Goal: Book appointment/travel/reservation

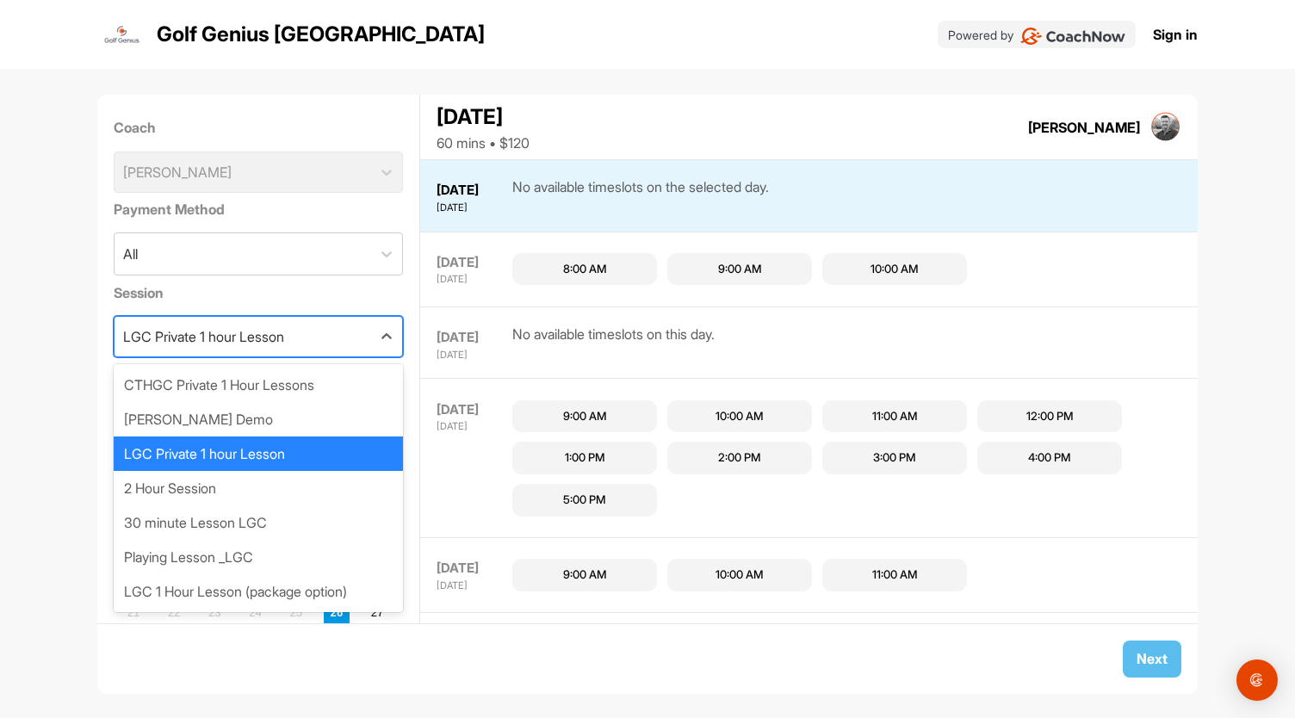
click at [127, 338] on div "LGC Private 1 hour Lesson" at bounding box center [203, 336] width 161 height 21
click at [158, 458] on div "LGC Private 1 hour Lesson" at bounding box center [259, 454] width 290 height 34
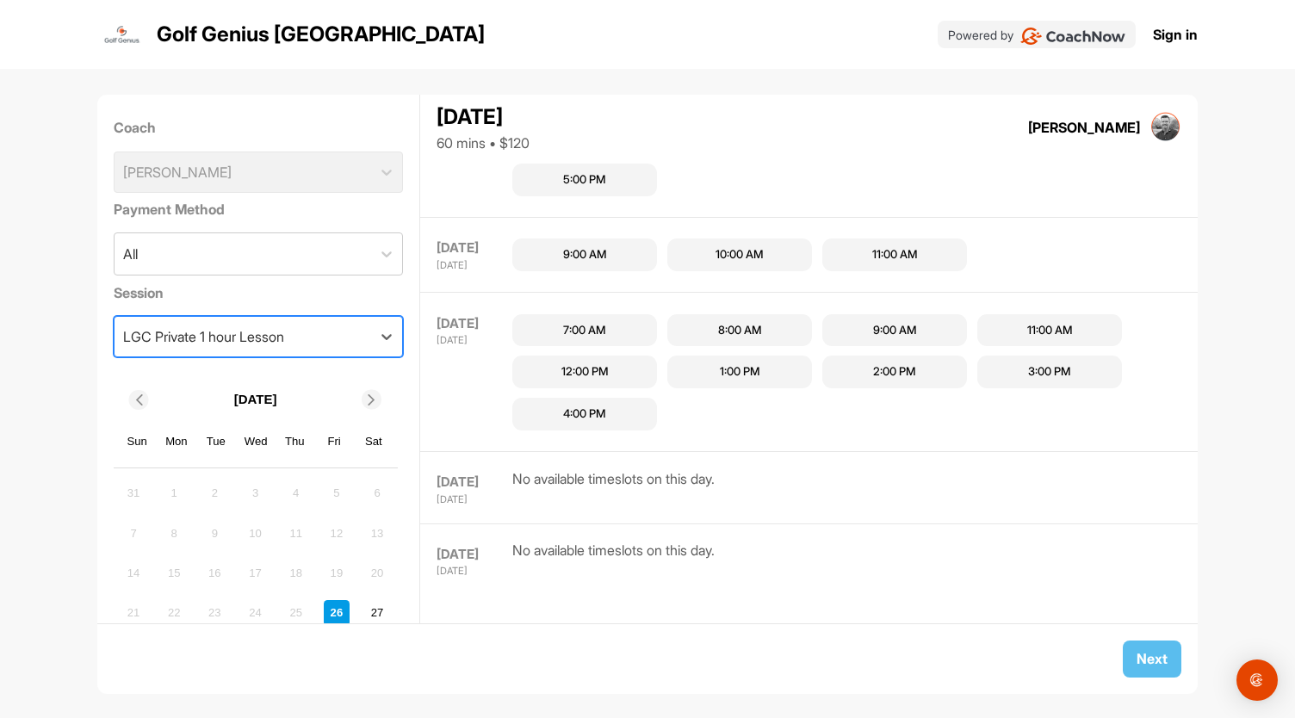
scroll to position [320, 0]
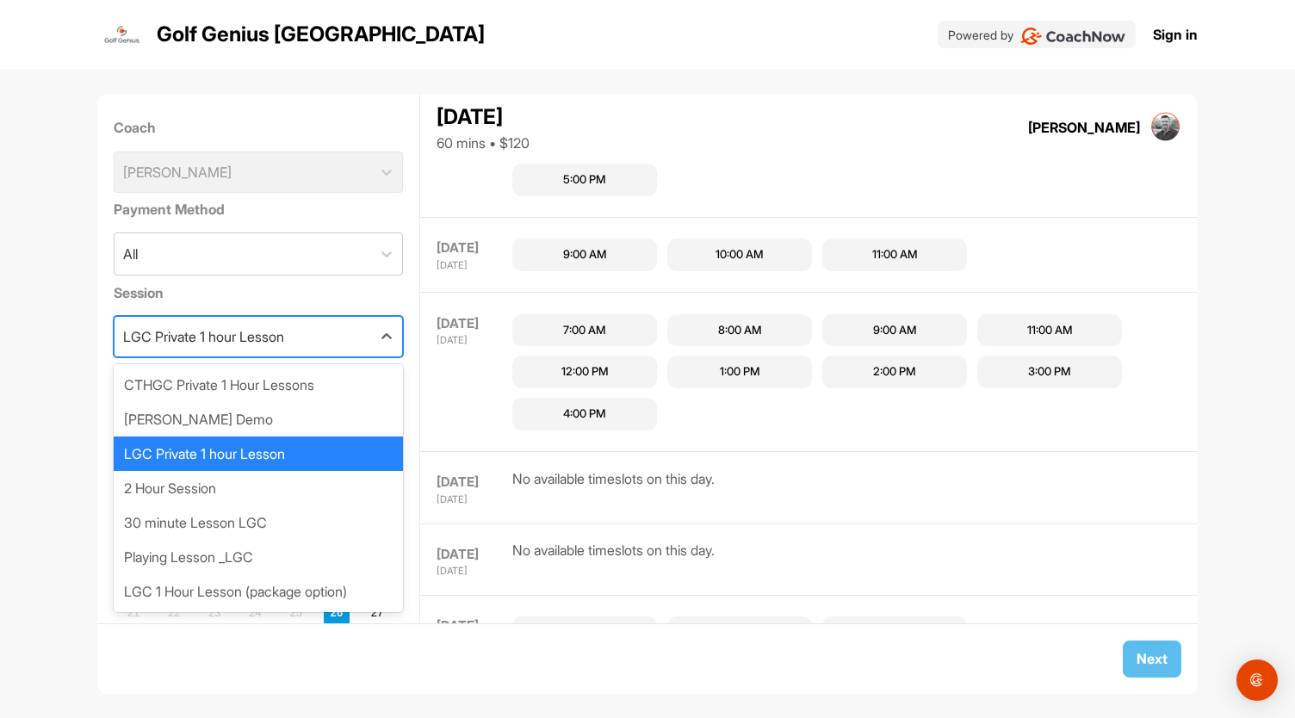
click at [303, 333] on div "LGC Private 1 hour Lesson" at bounding box center [243, 337] width 257 height 40
click at [254, 378] on div "CTHGC Private 1 Hour Lessons" at bounding box center [259, 385] width 290 height 34
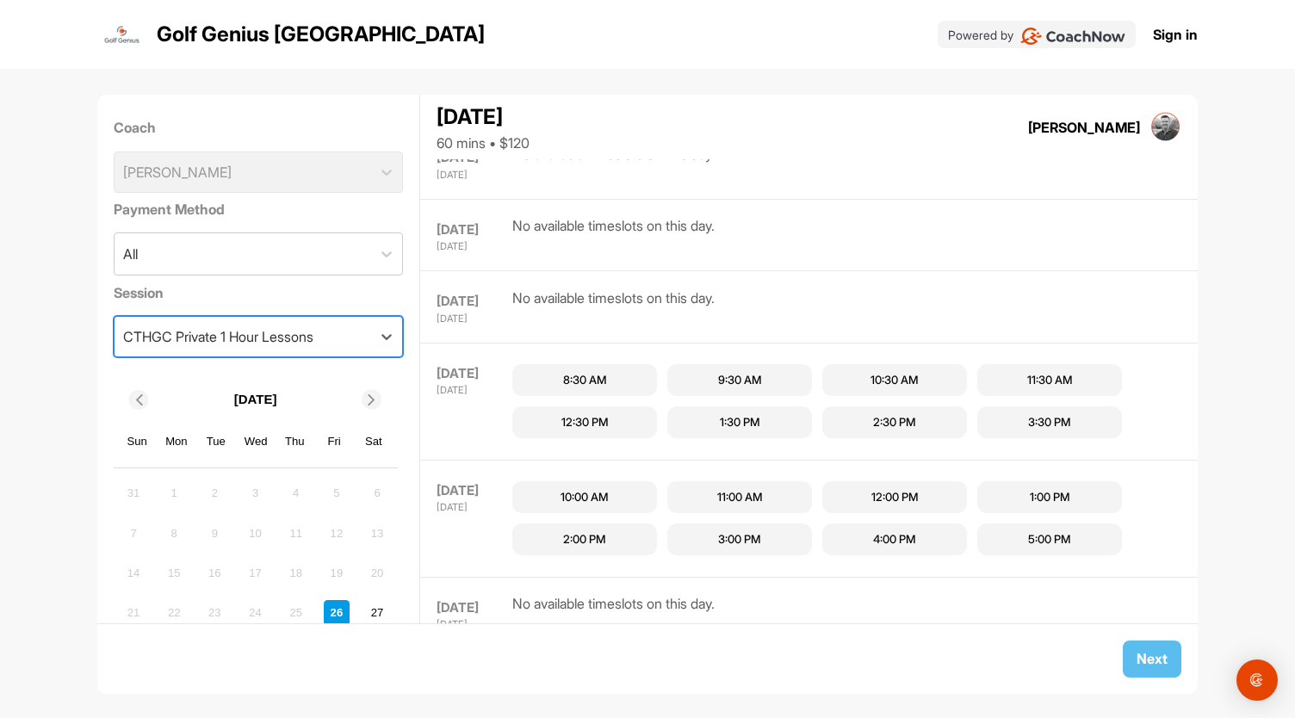
scroll to position [346, 0]
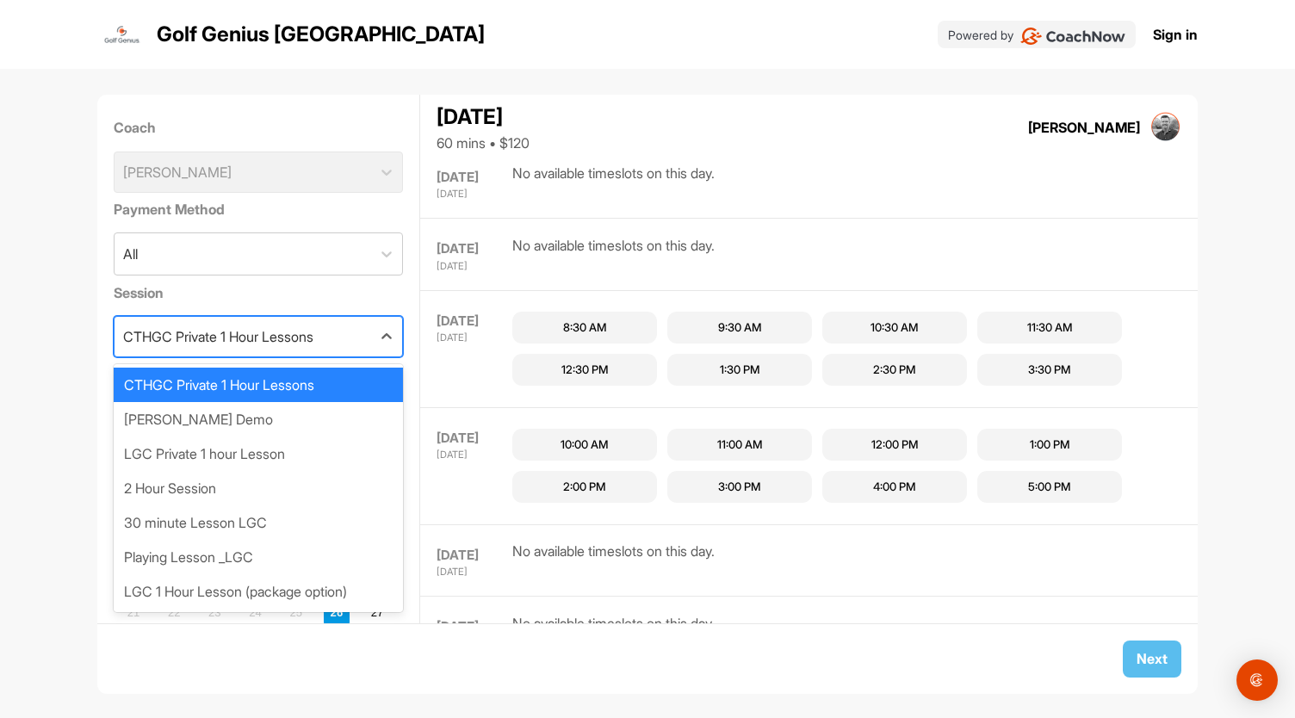
click at [274, 338] on div "CTHGC Private 1 Hour Lessons" at bounding box center [218, 336] width 190 height 21
click at [240, 555] on div "Playing Lesson _LGC" at bounding box center [259, 557] width 290 height 34
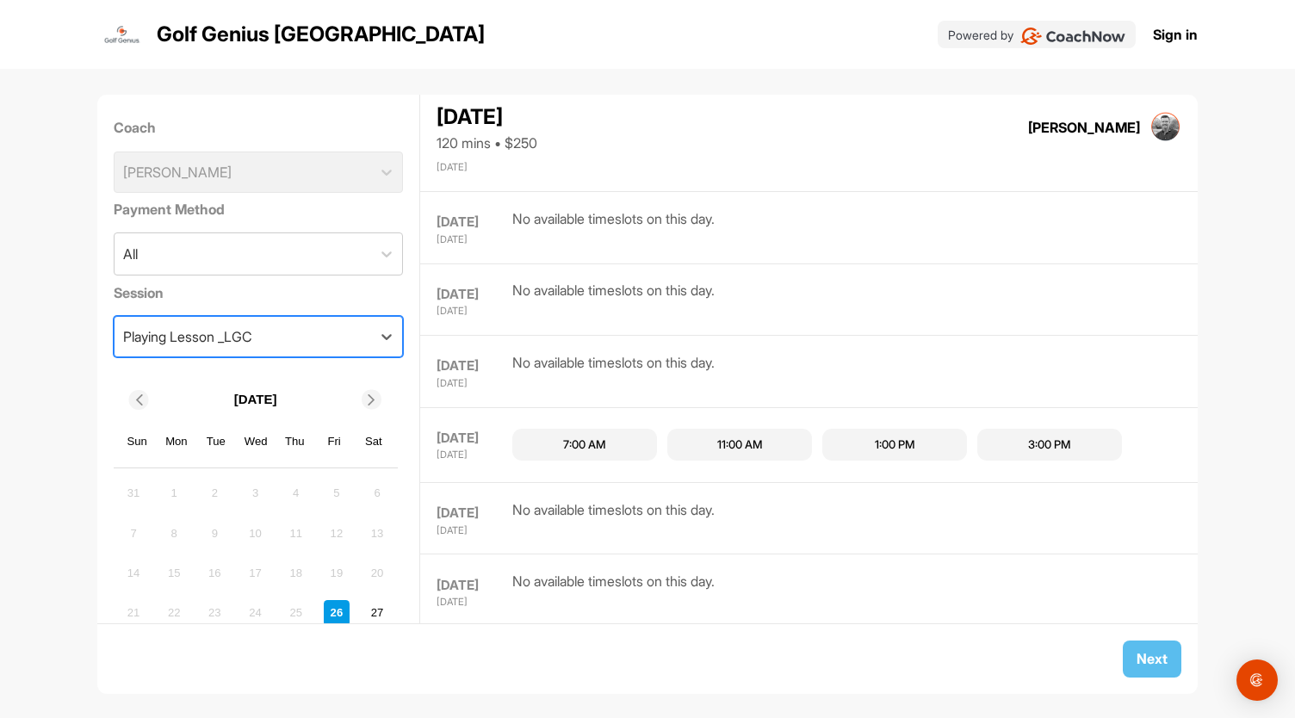
scroll to position [115, 0]
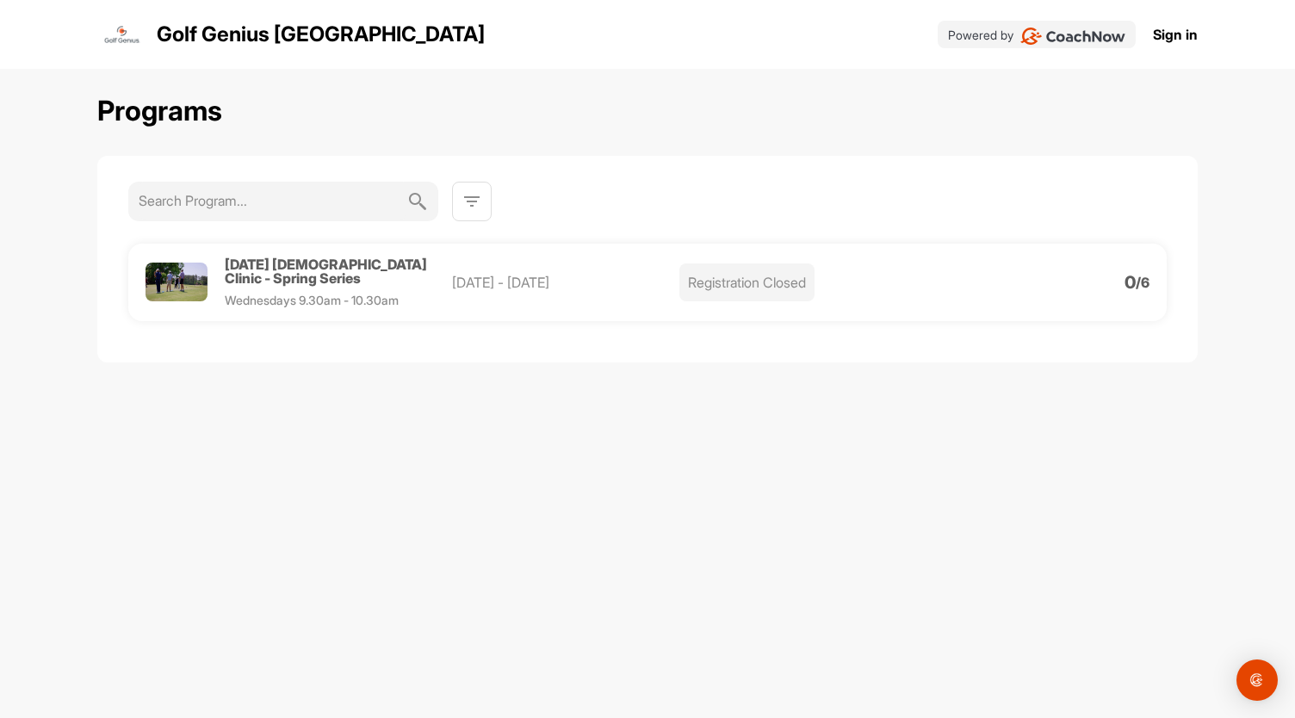
click at [463, 204] on img at bounding box center [472, 201] width 21 height 21
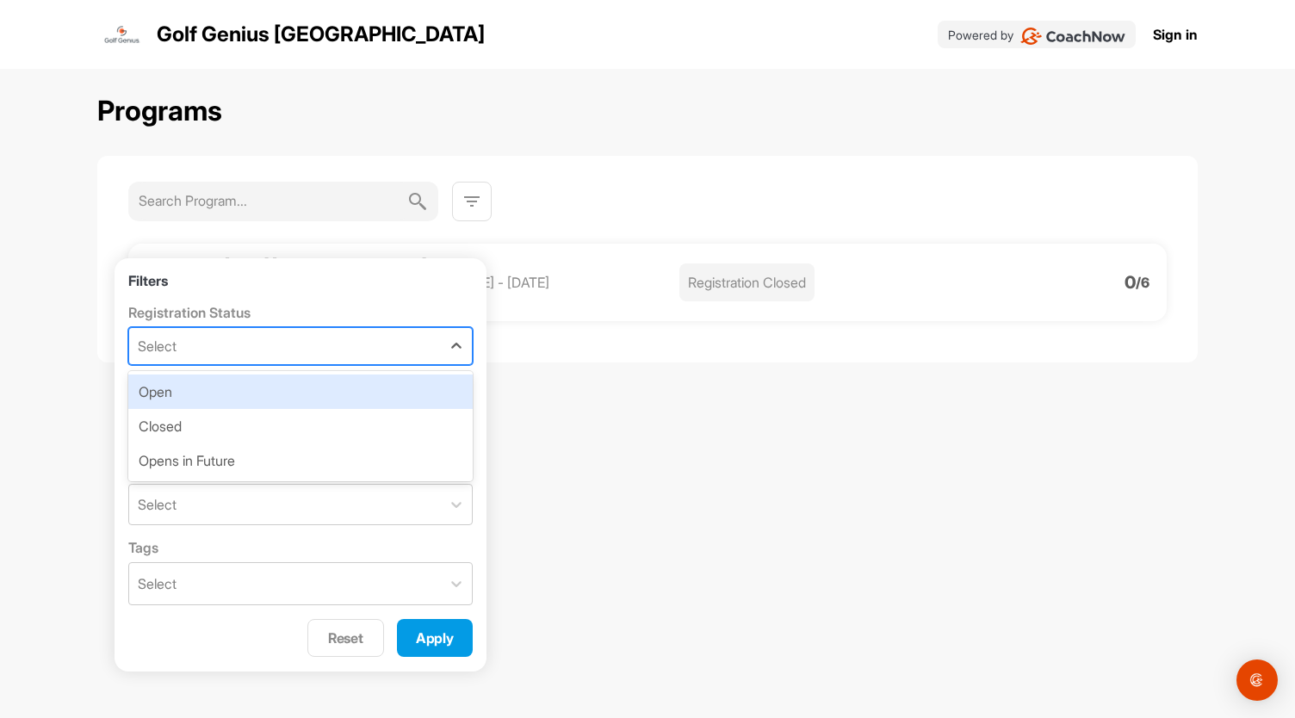
click at [320, 354] on div "Select" at bounding box center [285, 346] width 312 height 36
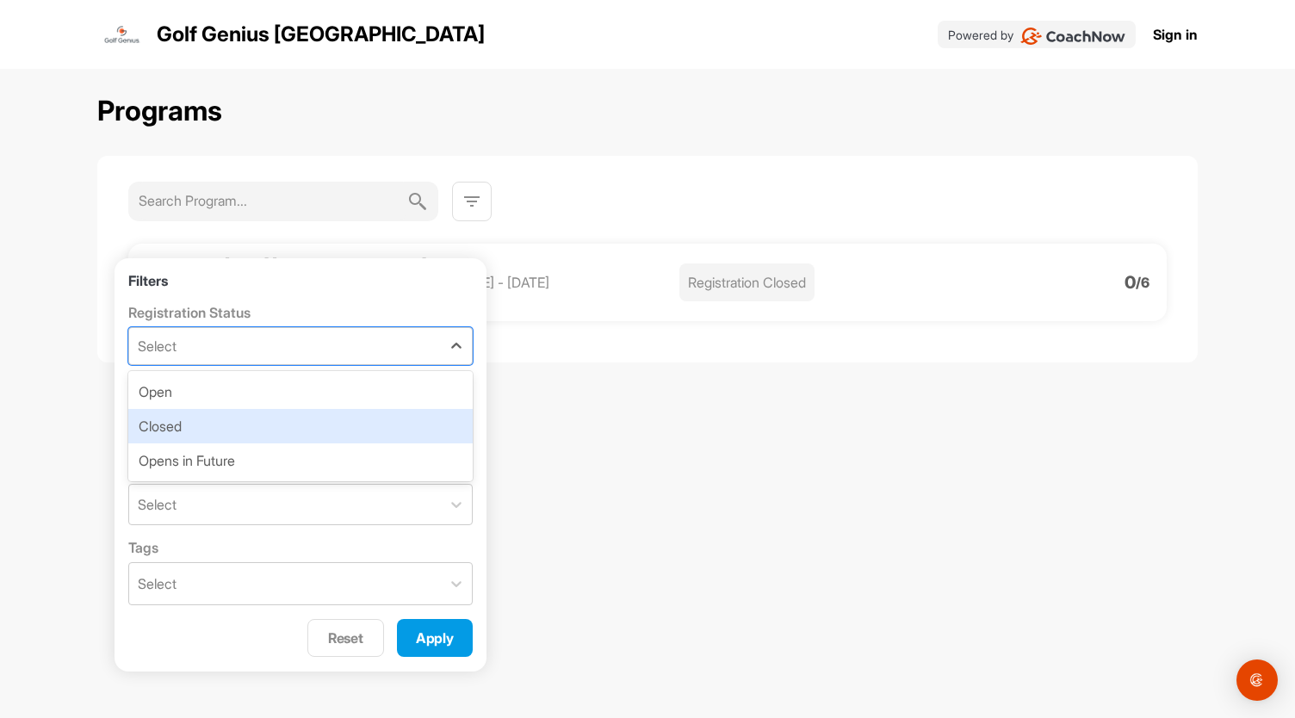
click at [258, 430] on div "Closed" at bounding box center [300, 426] width 344 height 34
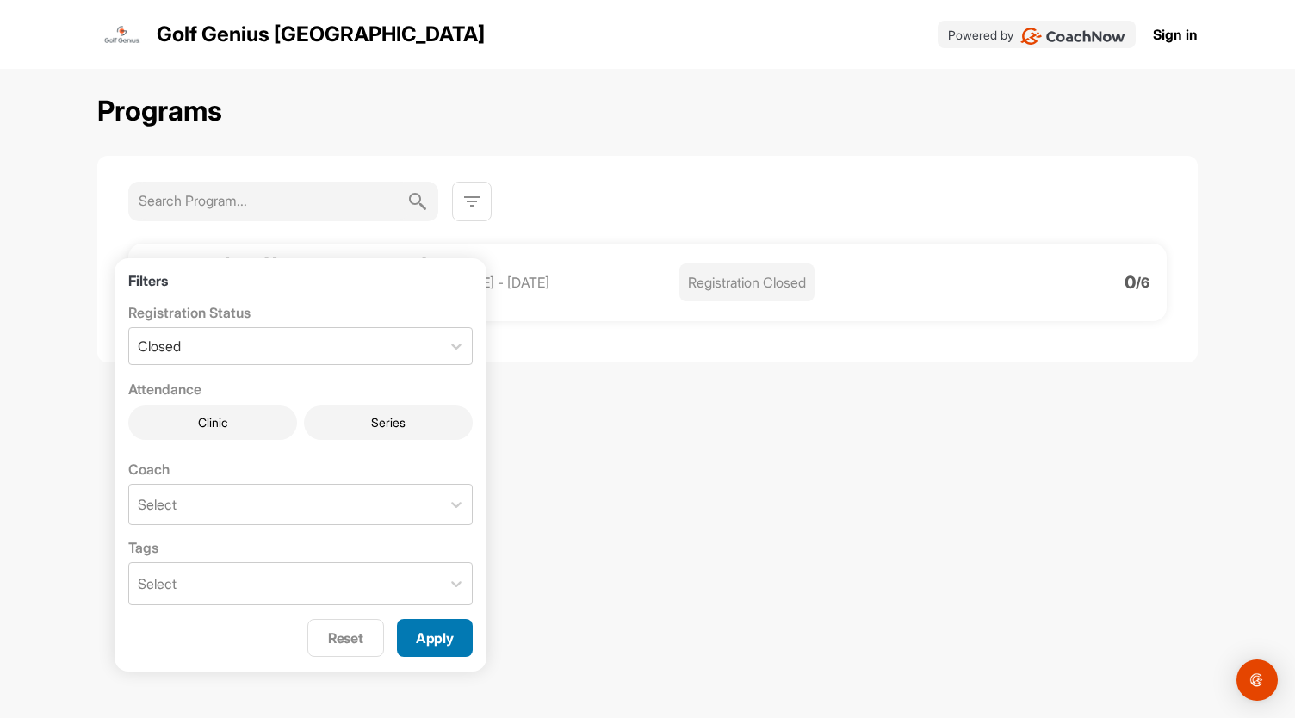
click at [431, 634] on span "Apply" at bounding box center [435, 637] width 38 height 17
